Goal: Task Accomplishment & Management: Manage account settings

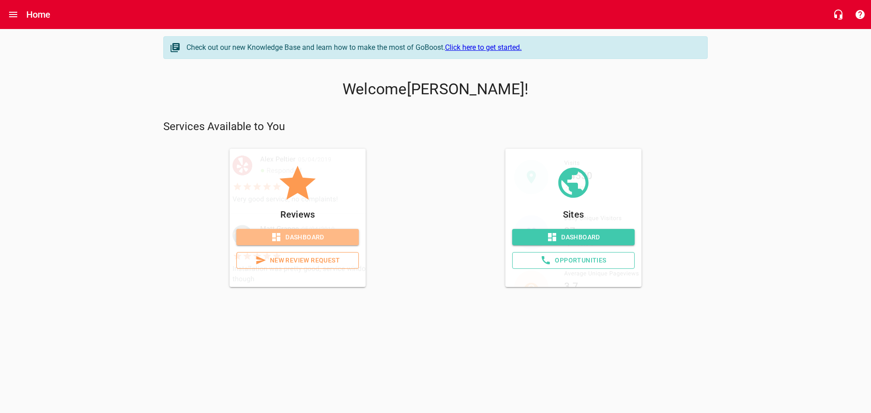
click at [287, 237] on span "Dashboard" at bounding box center [297, 237] width 108 height 11
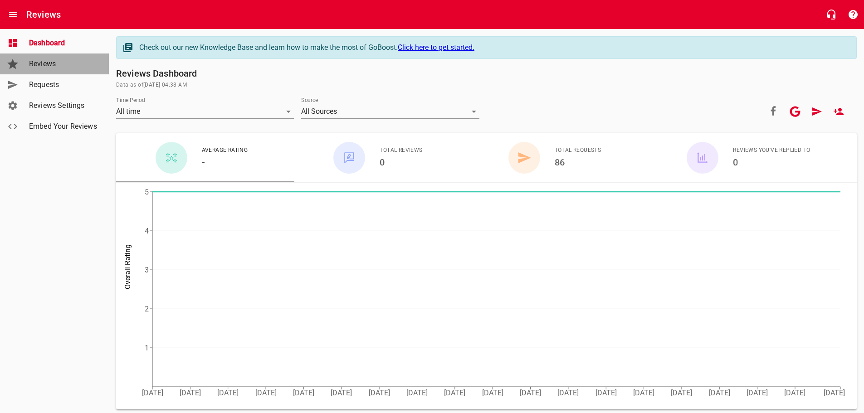
click at [44, 59] on span "Reviews" at bounding box center [63, 63] width 69 height 11
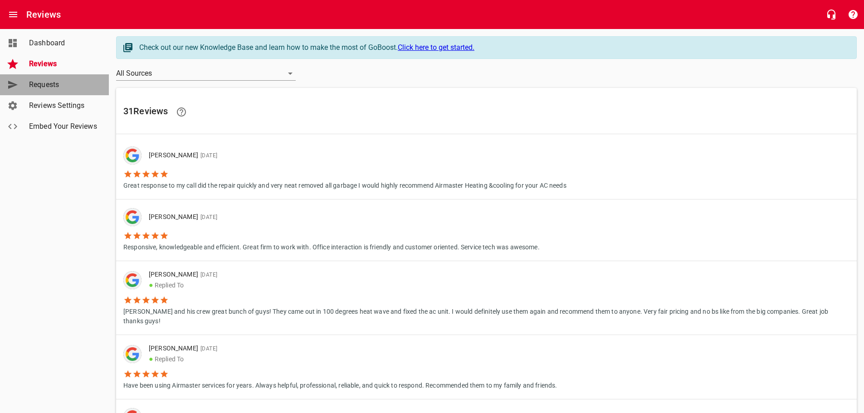
click at [43, 85] on span "Requests" at bounding box center [63, 84] width 69 height 11
